Goal: Information Seeking & Learning: Learn about a topic

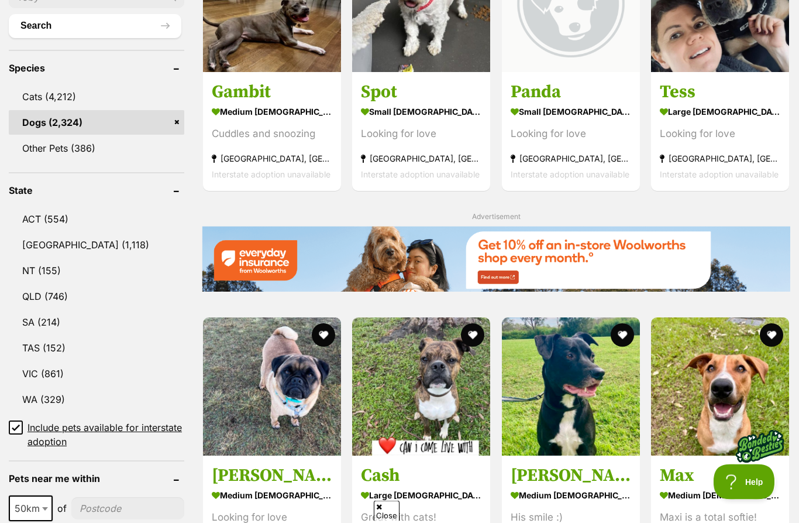
scroll to position [448, 0]
click at [66, 294] on link "QLD (746)" at bounding box center [97, 296] width 176 height 25
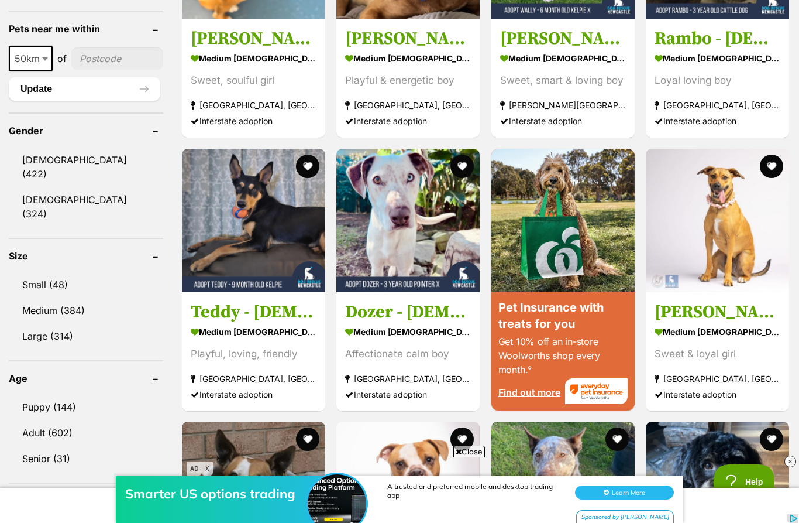
click at [66, 272] on link "Small (48)" at bounding box center [86, 284] width 154 height 25
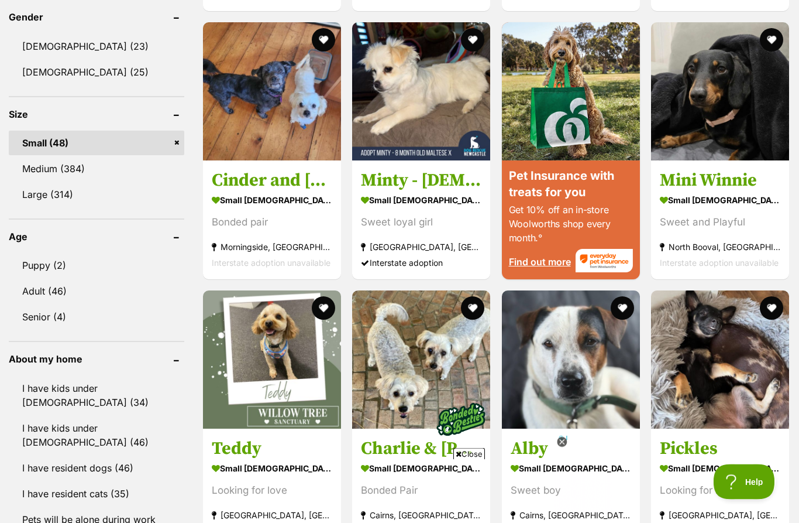
scroll to position [1011, 0]
click at [58, 265] on link "Puppy (2)" at bounding box center [97, 265] width 176 height 25
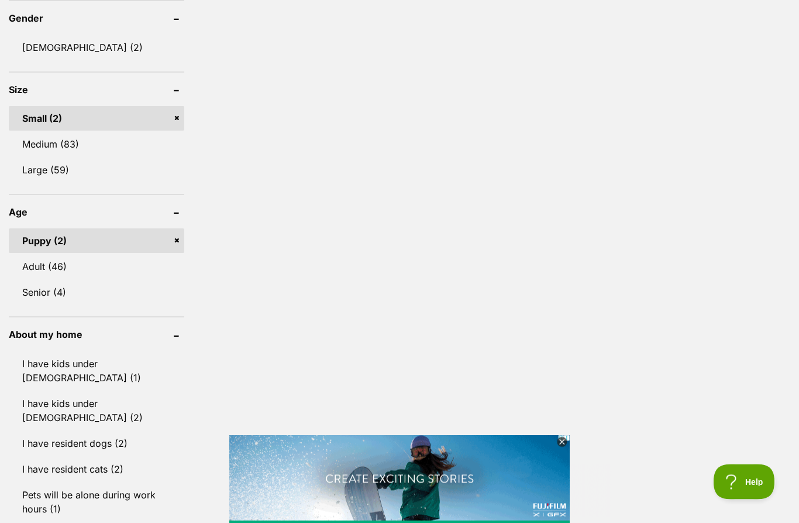
scroll to position [983, 0]
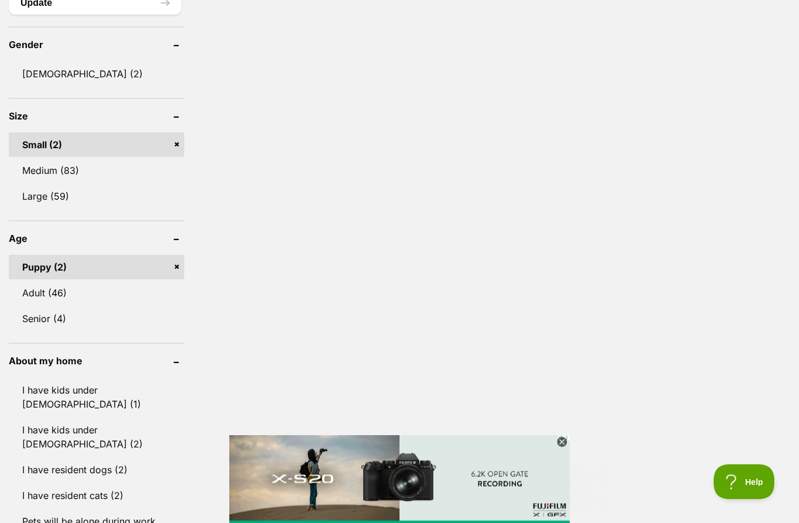
click at [164, 381] on link "I have kids under 5 years old (1)" at bounding box center [97, 397] width 176 height 39
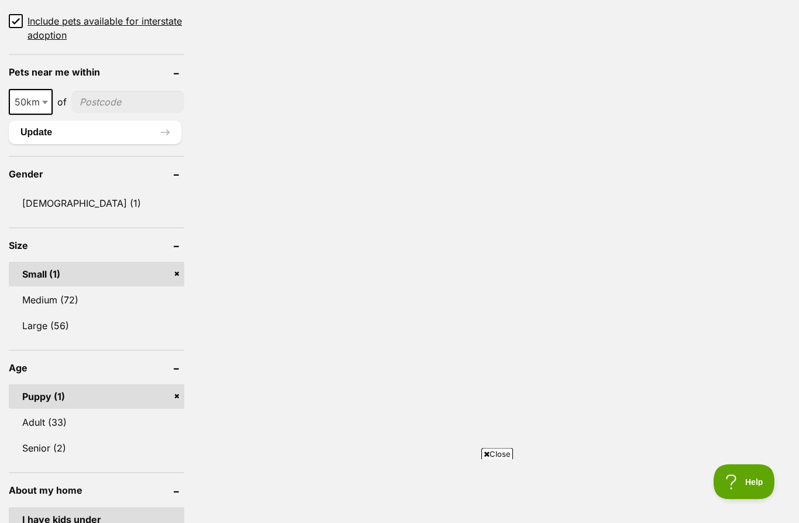
scroll to position [884, 0]
click at [180, 384] on link "Puppy (1)" at bounding box center [97, 395] width 176 height 25
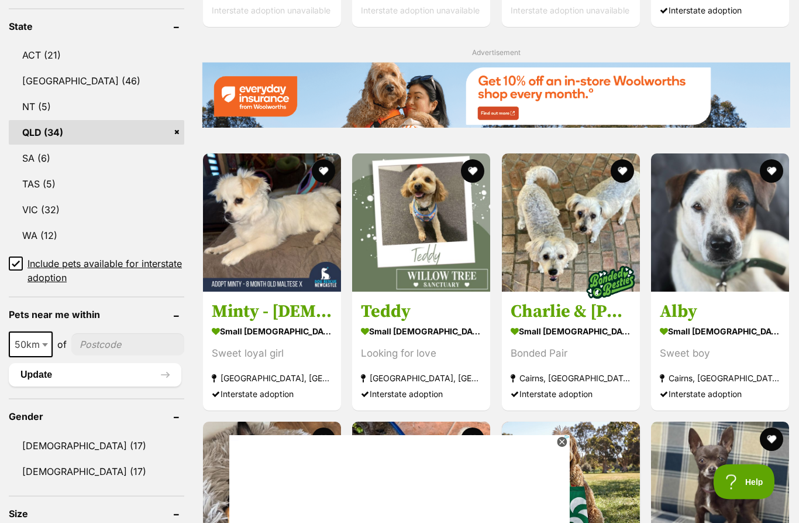
scroll to position [612, 0]
click at [290, 327] on strong "small female Dog" at bounding box center [272, 330] width 121 height 17
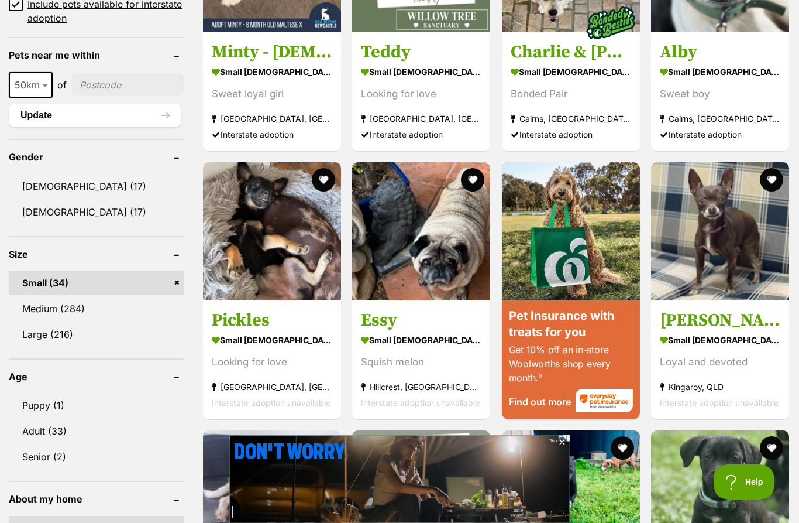
scroll to position [0, 0]
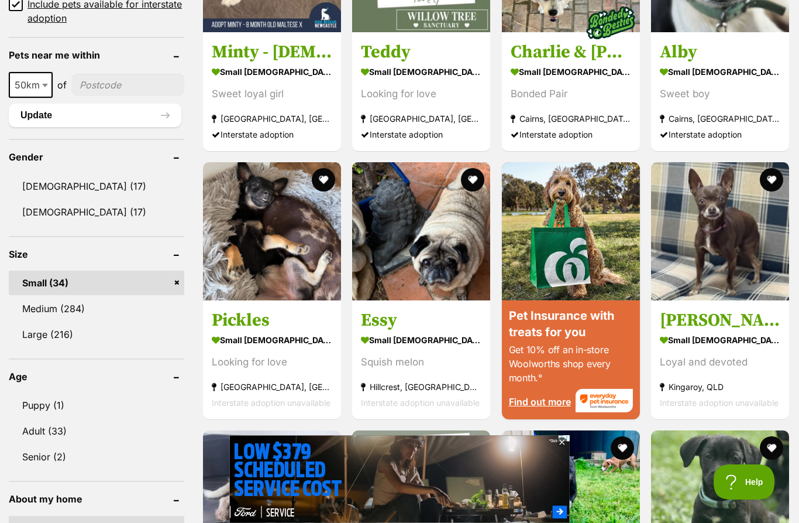
click at [254, 250] on img at bounding box center [272, 231] width 138 height 138
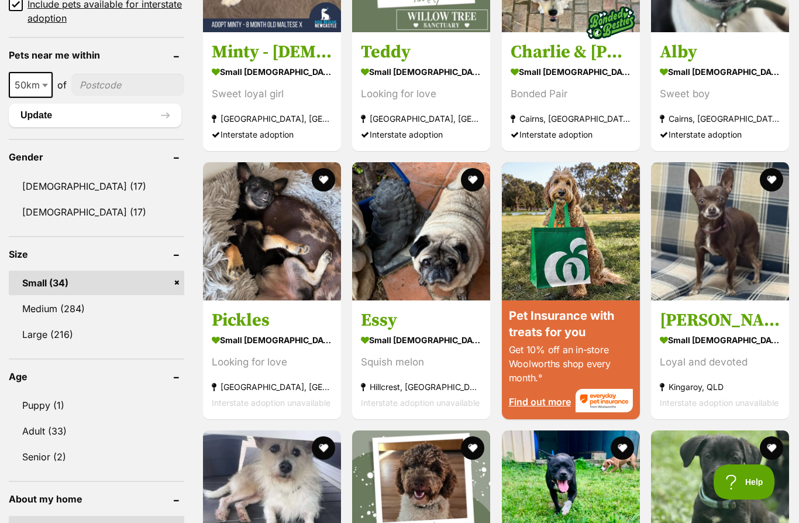
scroll to position [919, 0]
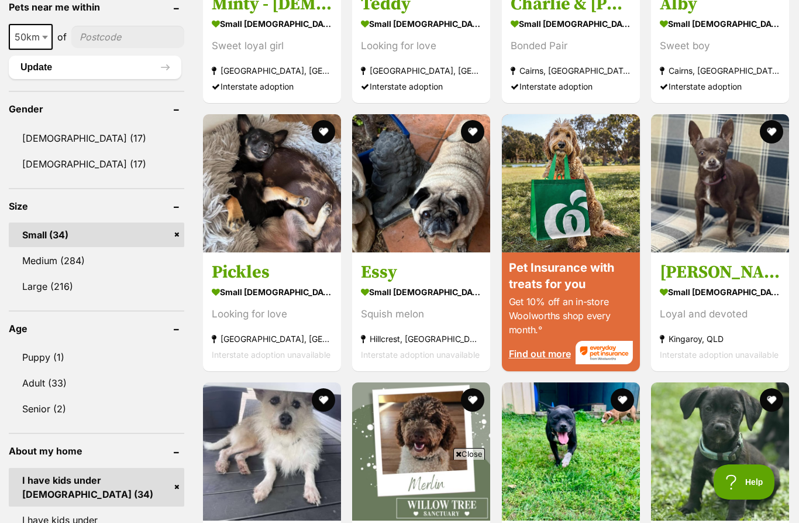
click at [183, 202] on header "Size" at bounding box center [97, 206] width 176 height 11
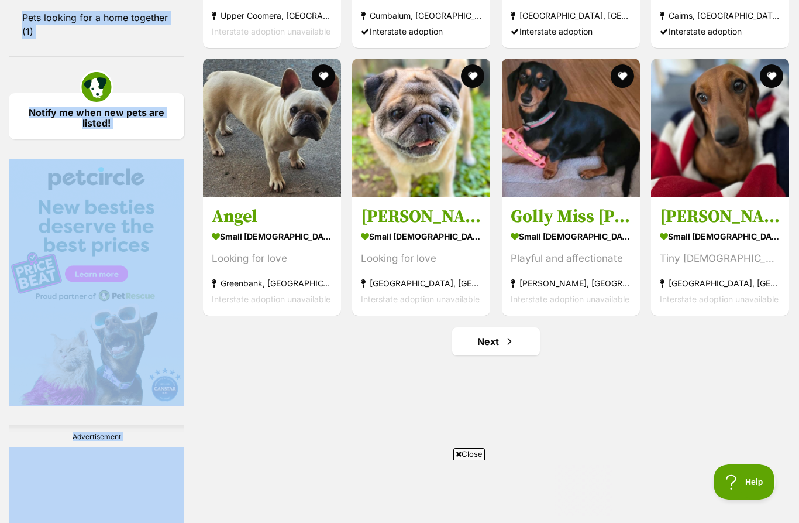
scroll to position [1551, 0]
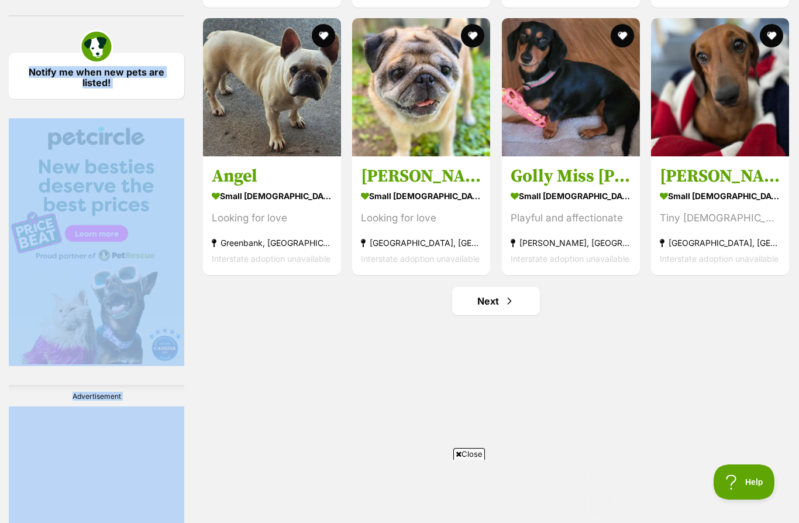
click at [472, 298] on link "Next" at bounding box center [496, 301] width 88 height 28
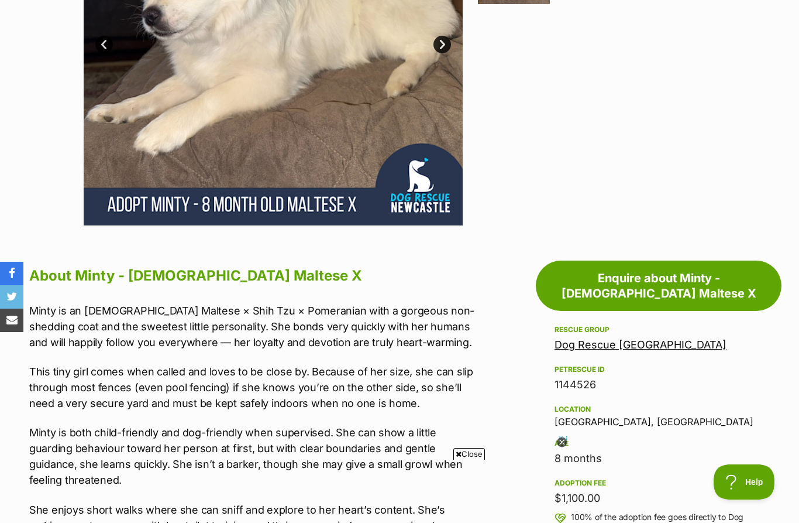
scroll to position [418, 0]
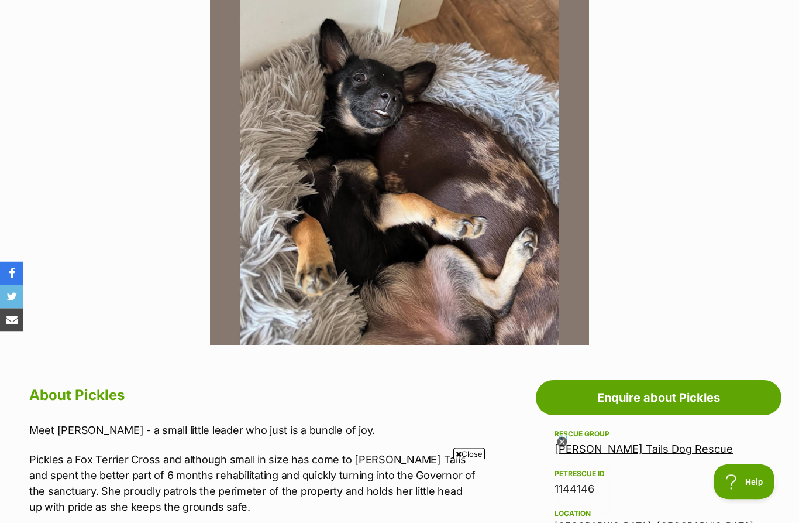
scroll to position [268, 0]
